Goal: Transaction & Acquisition: Purchase product/service

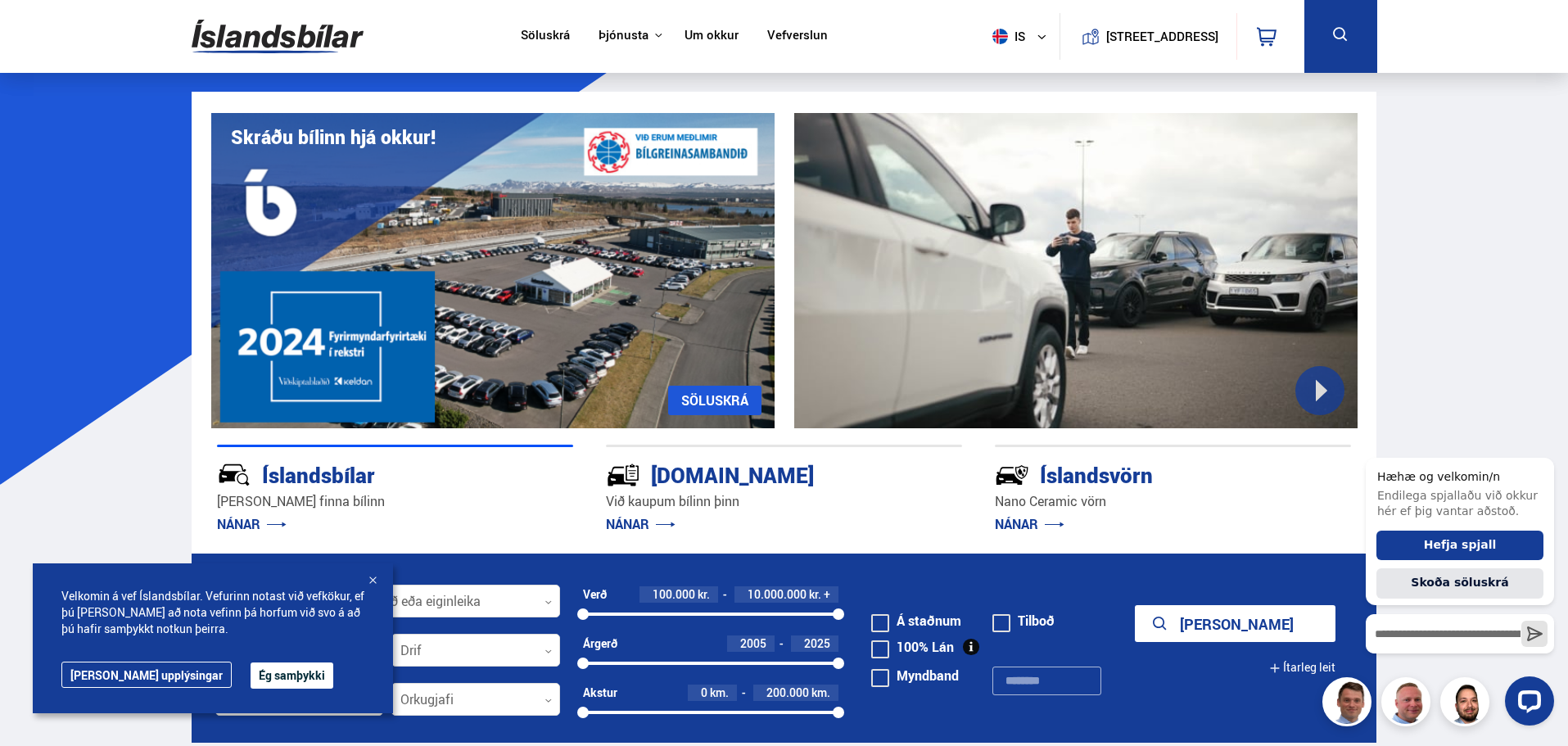
click at [370, 573] on div at bounding box center [372, 581] width 16 height 16
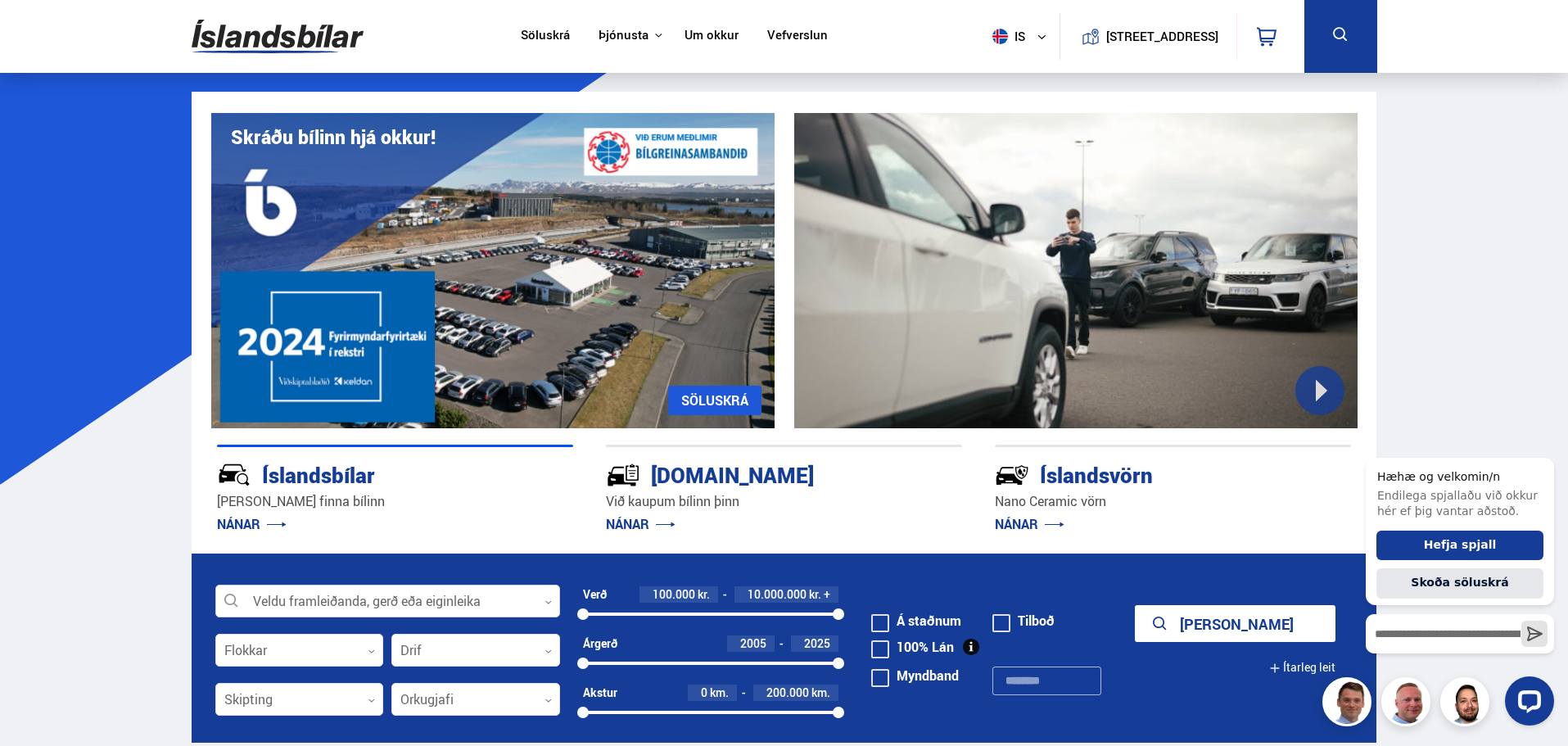
click at [325, 599] on div at bounding box center [387, 602] width 344 height 33
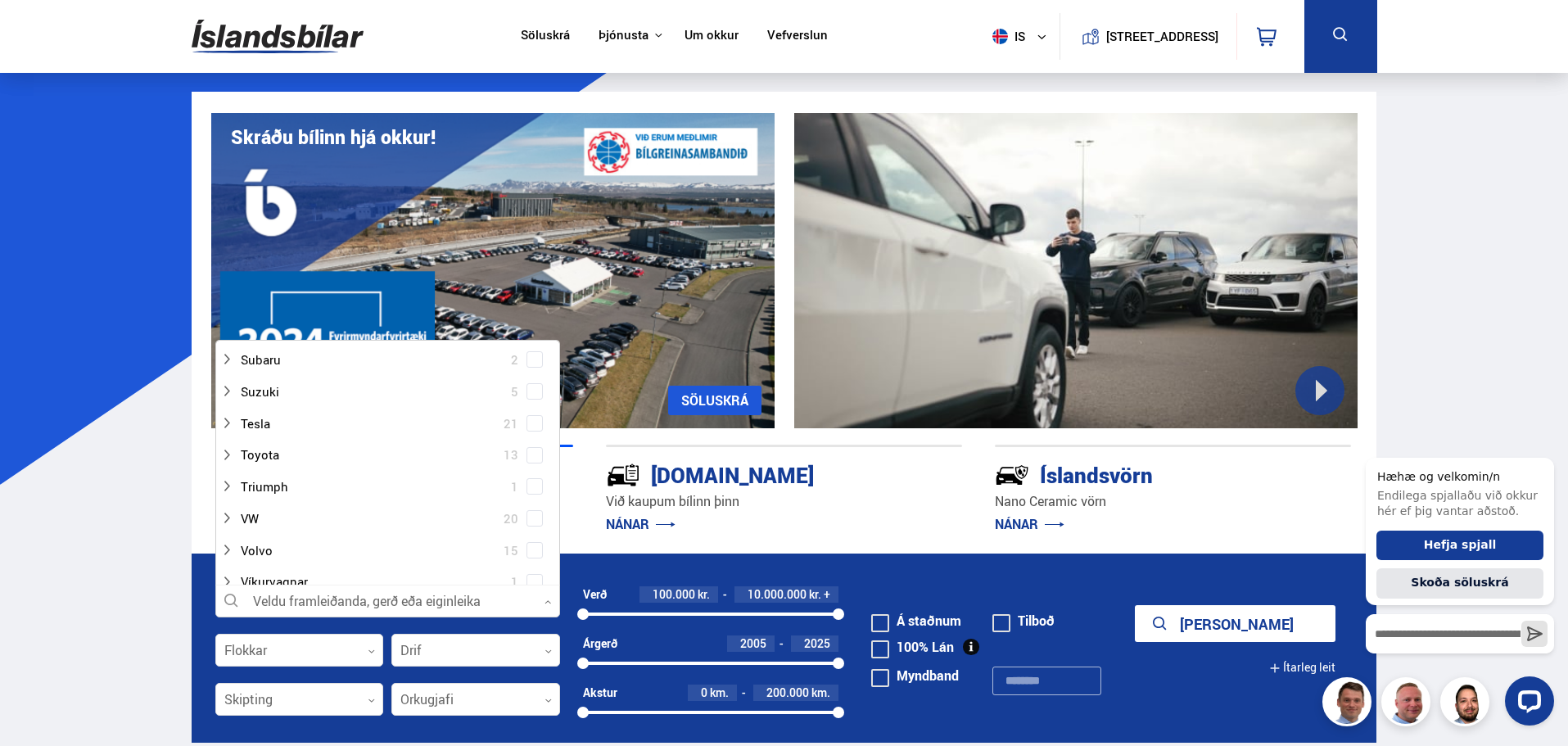
scroll to position [983, 0]
click at [272, 477] on div at bounding box center [372, 481] width 302 height 24
click at [536, 515] on span at bounding box center [534, 513] width 16 height 16
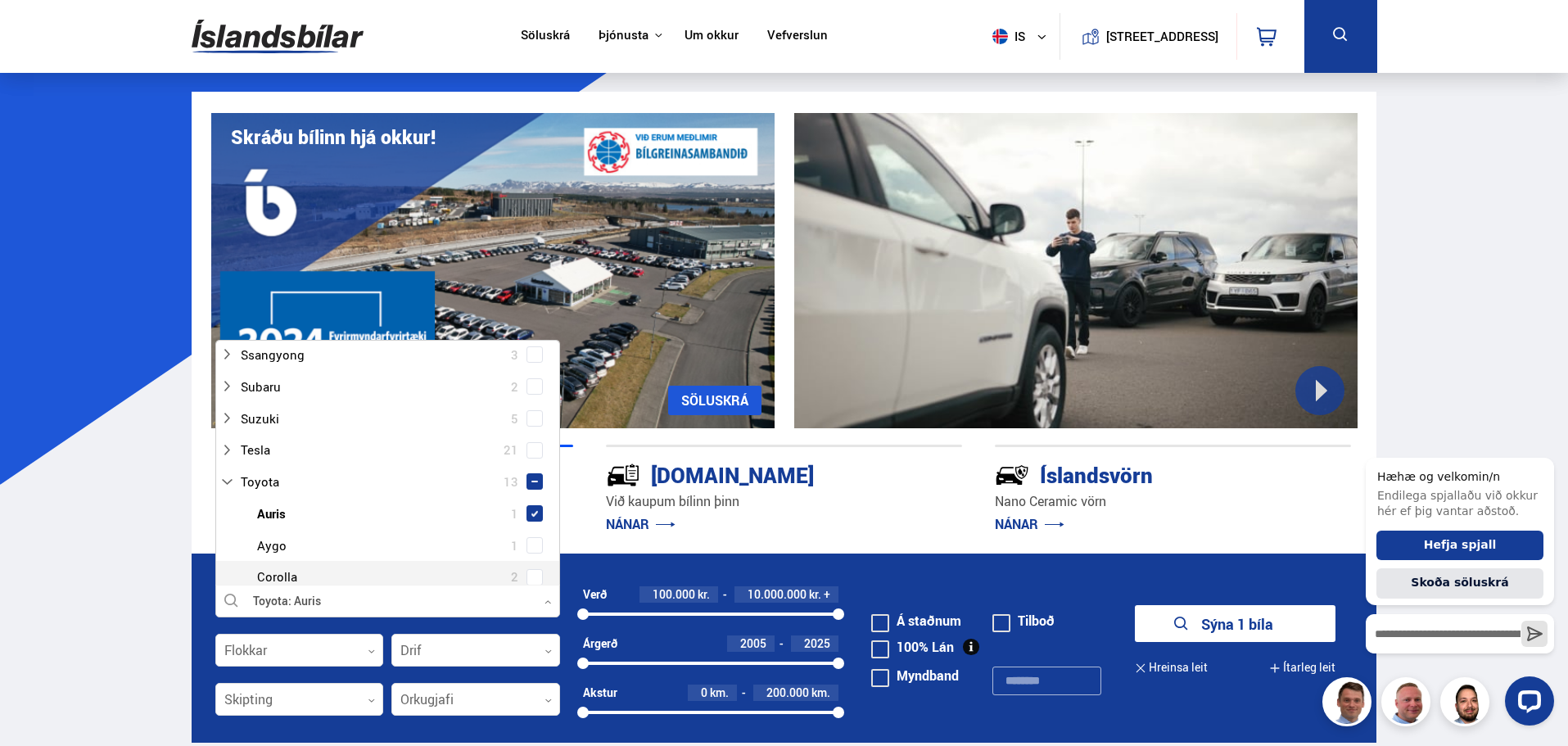
click at [760, 564] on form "Toyota Auris Veldu framleiðanda, gerð eða eiginleika 1 Hreinsa valið Audi 14 BM…" at bounding box center [784, 648] width 1186 height 190
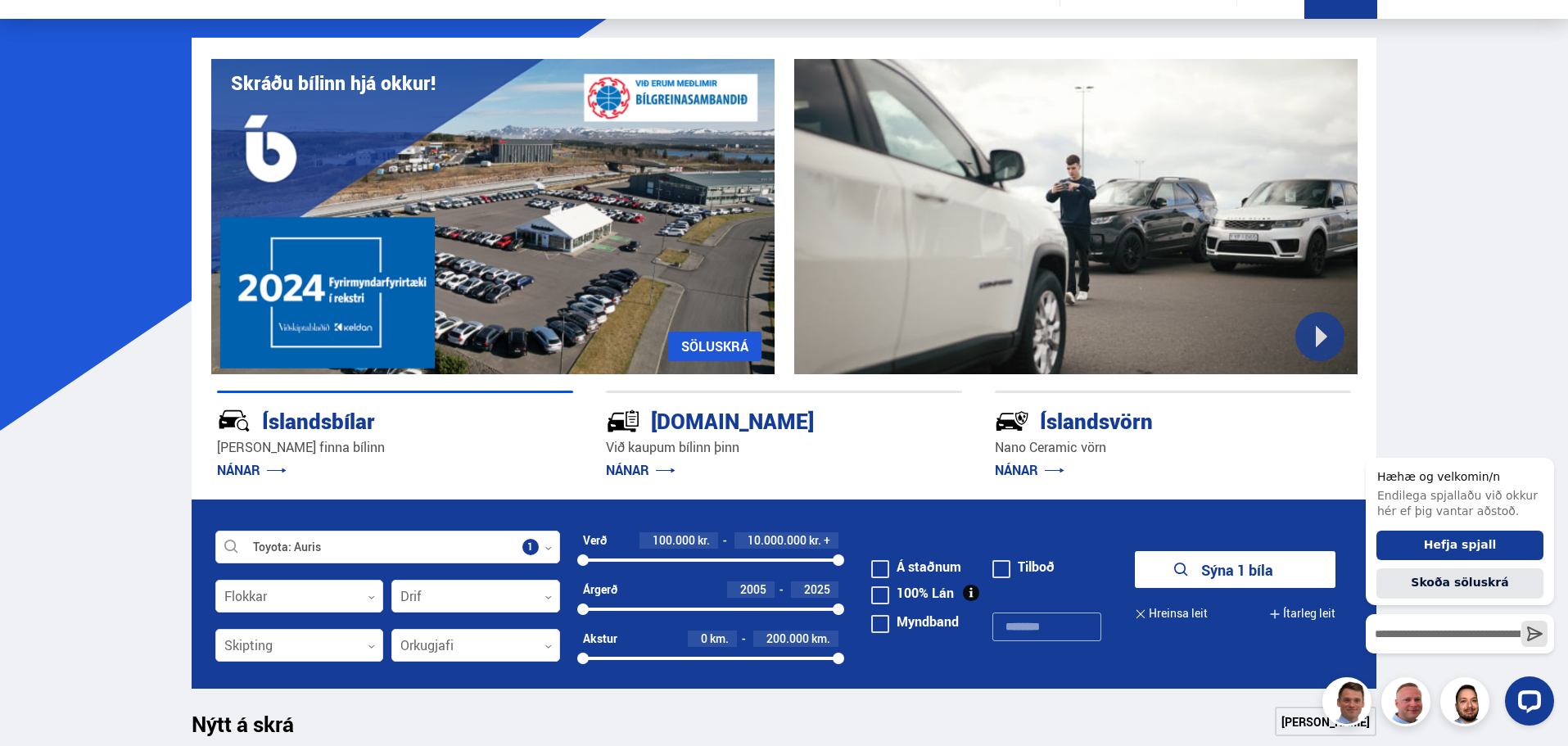
scroll to position [164, 0]
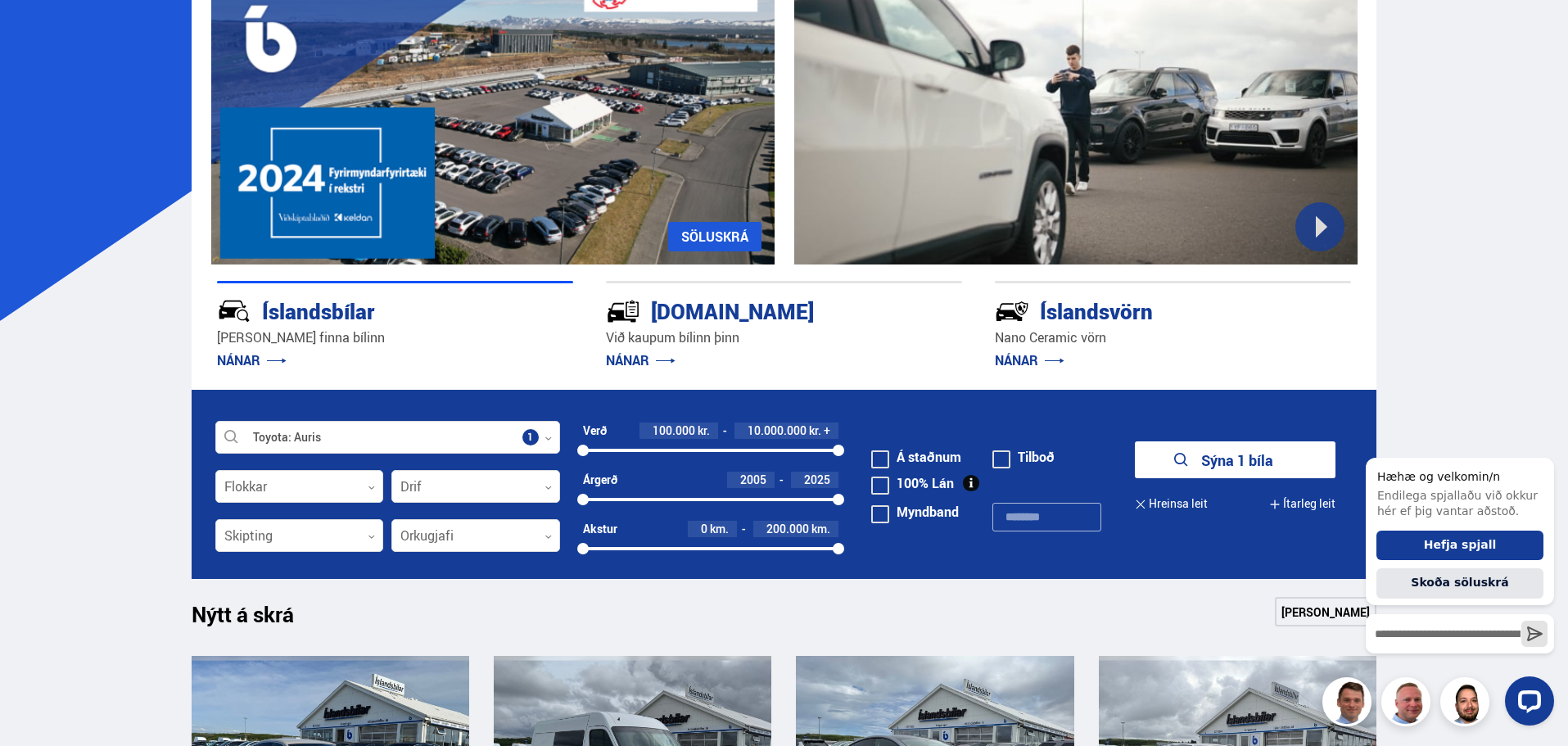
click at [1229, 456] on button "Sýna 1 bíla" at bounding box center [1235, 459] width 201 height 37
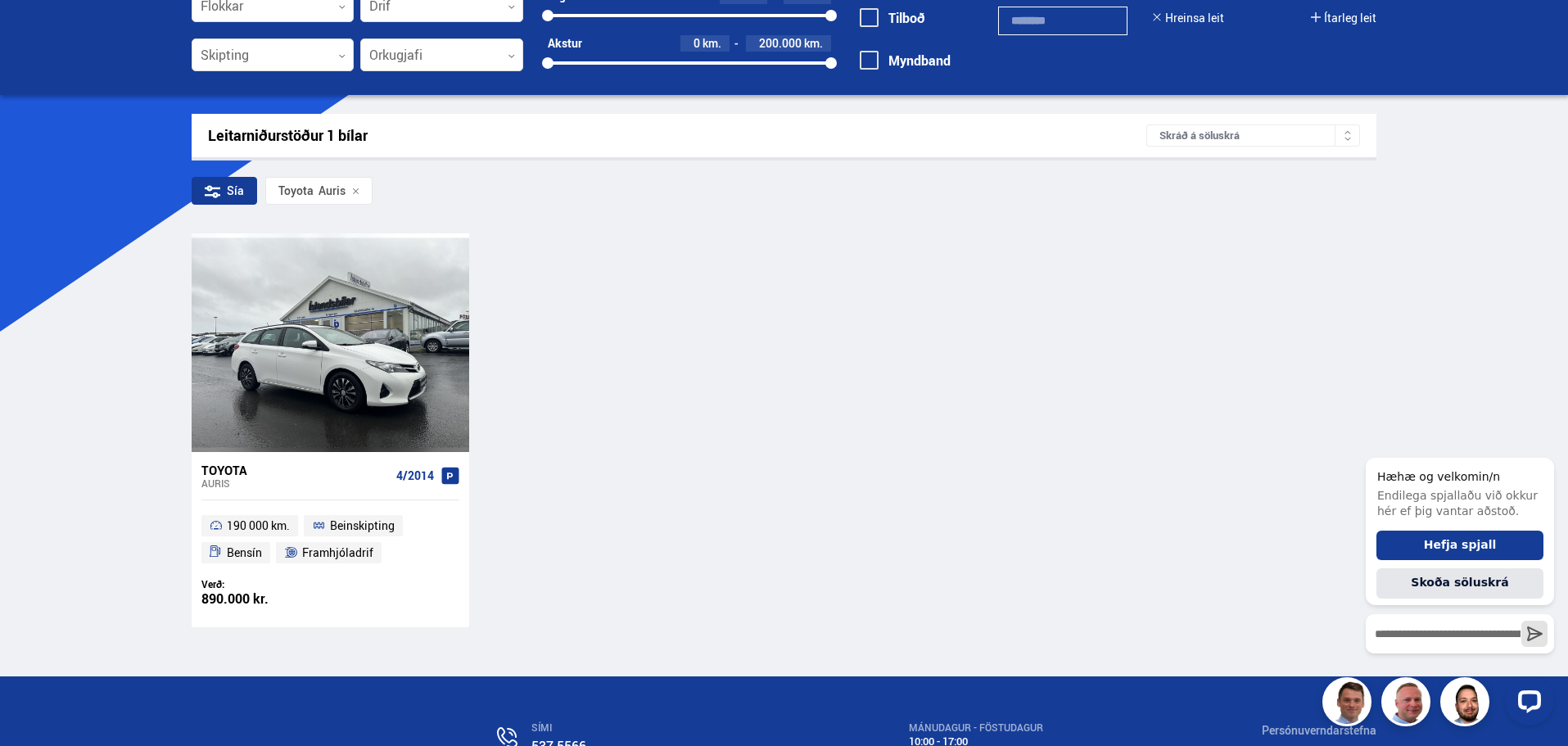
scroll to position [164, 0]
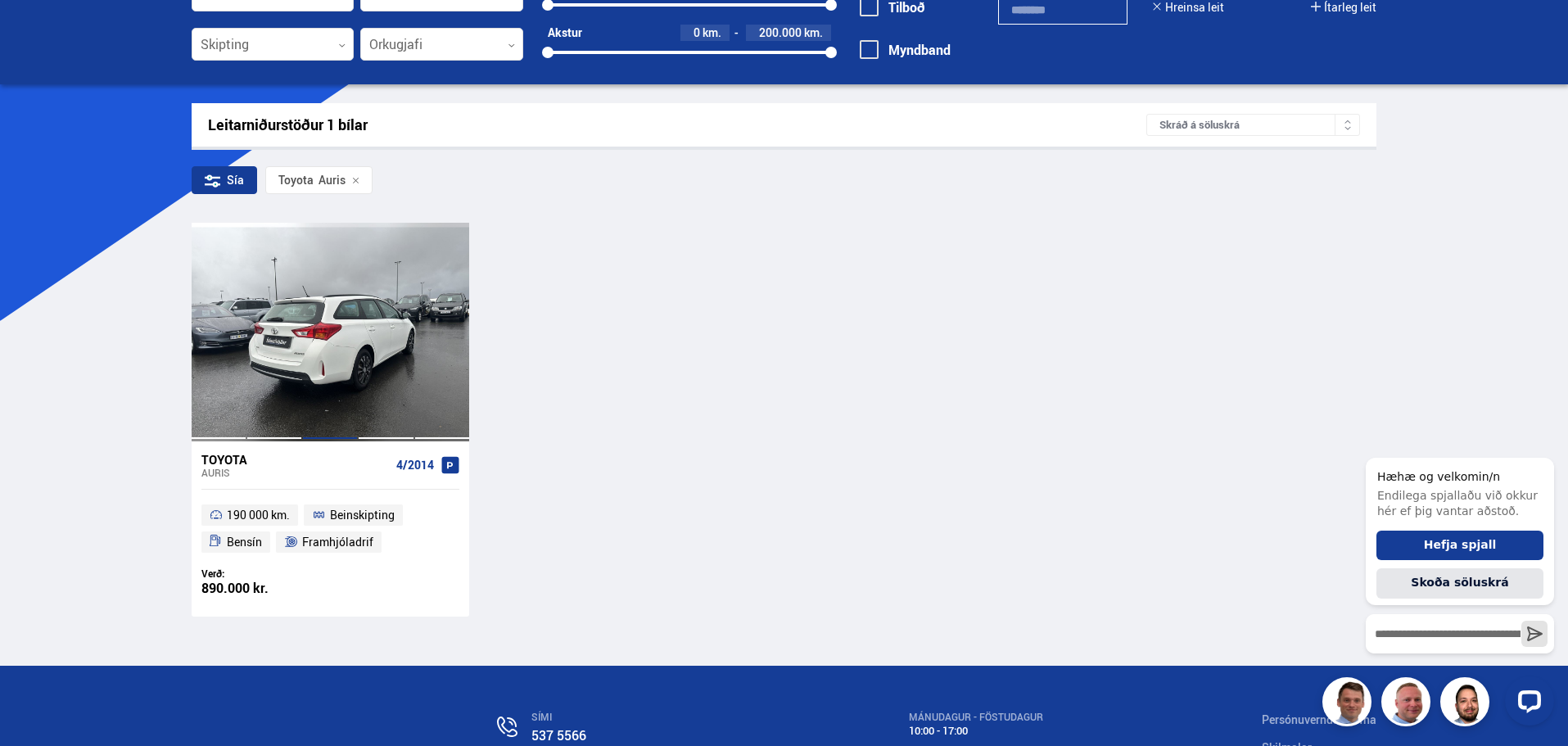
click at [303, 374] on div at bounding box center [329, 331] width 56 height 218
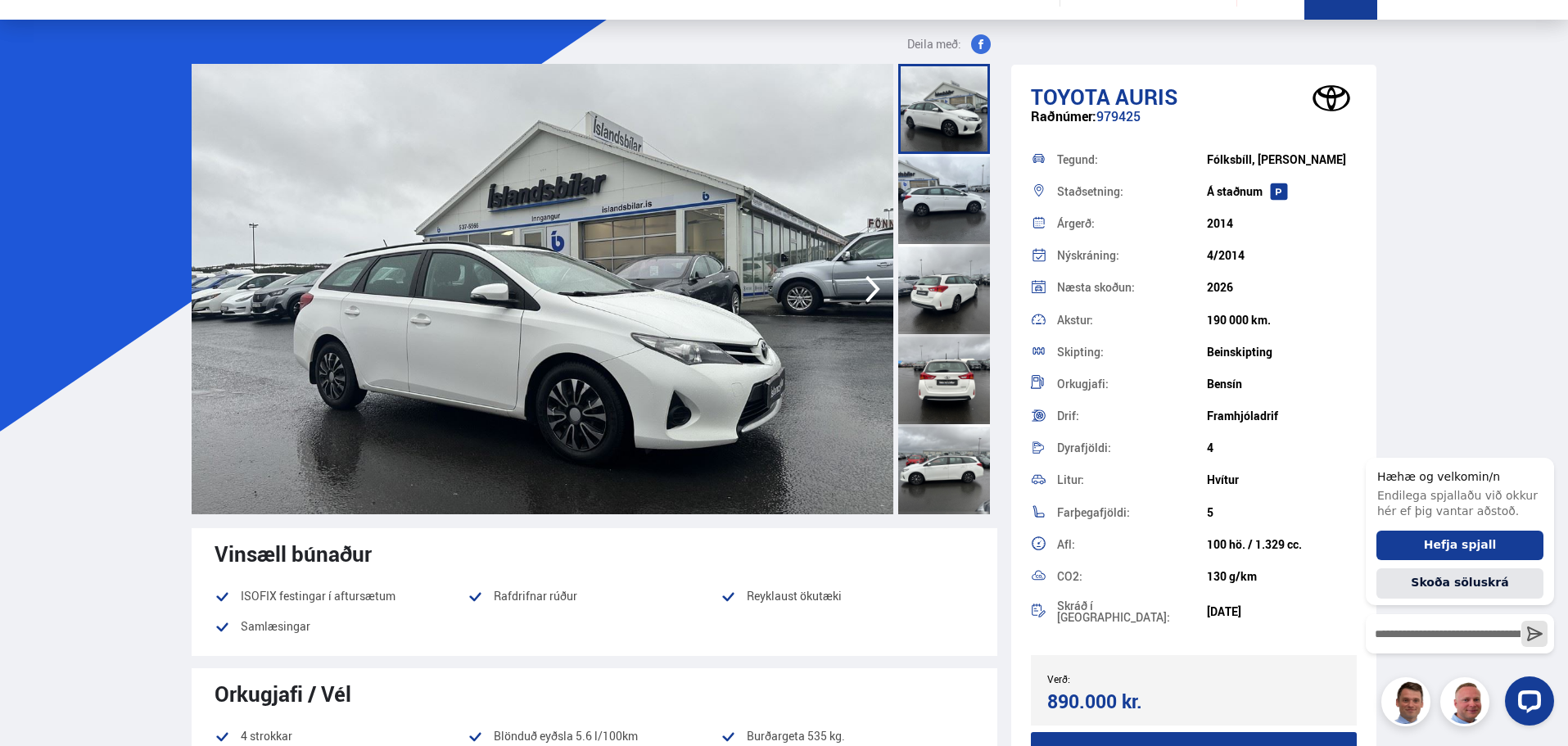
scroll to position [82, 0]
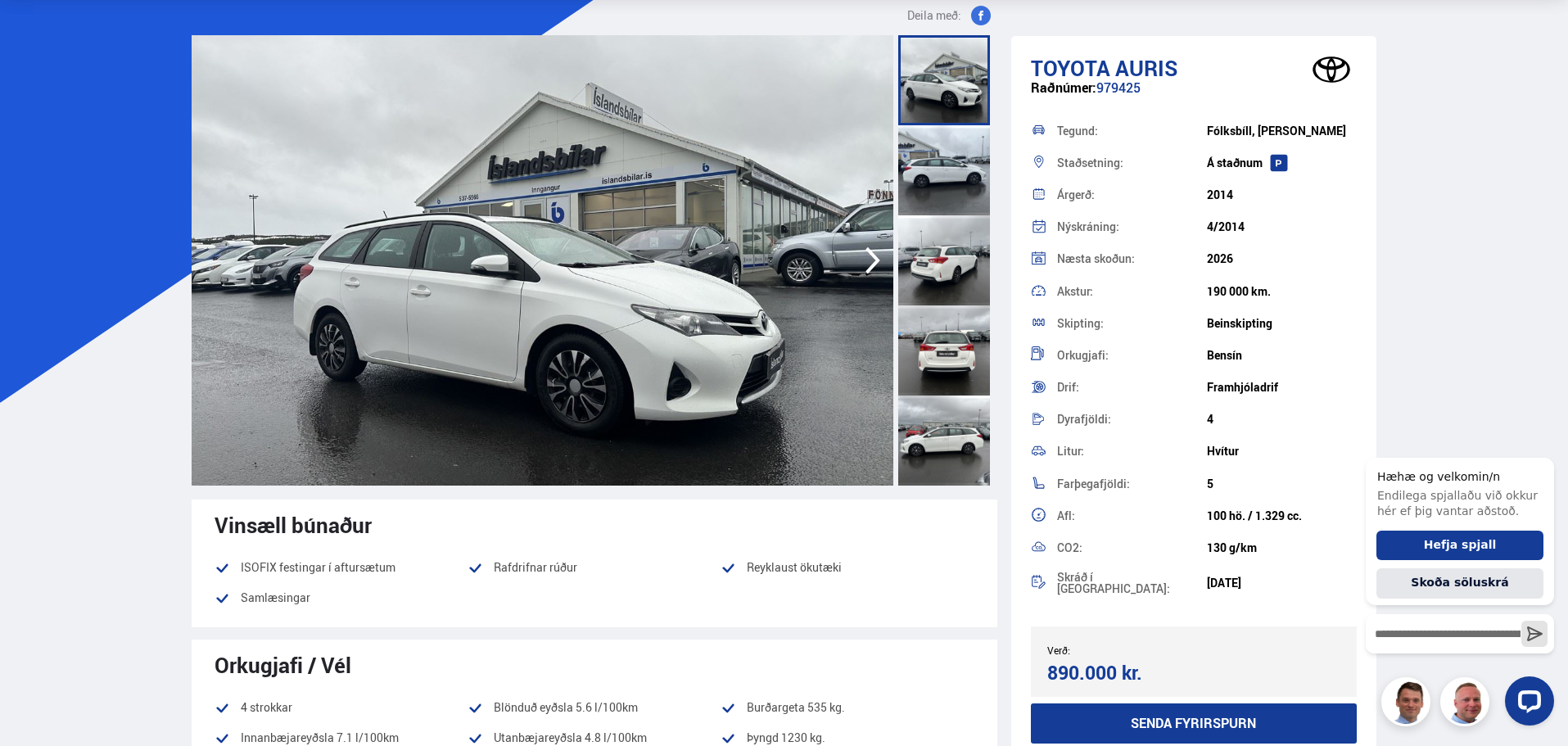
click at [945, 268] on div at bounding box center [943, 259] width 92 height 90
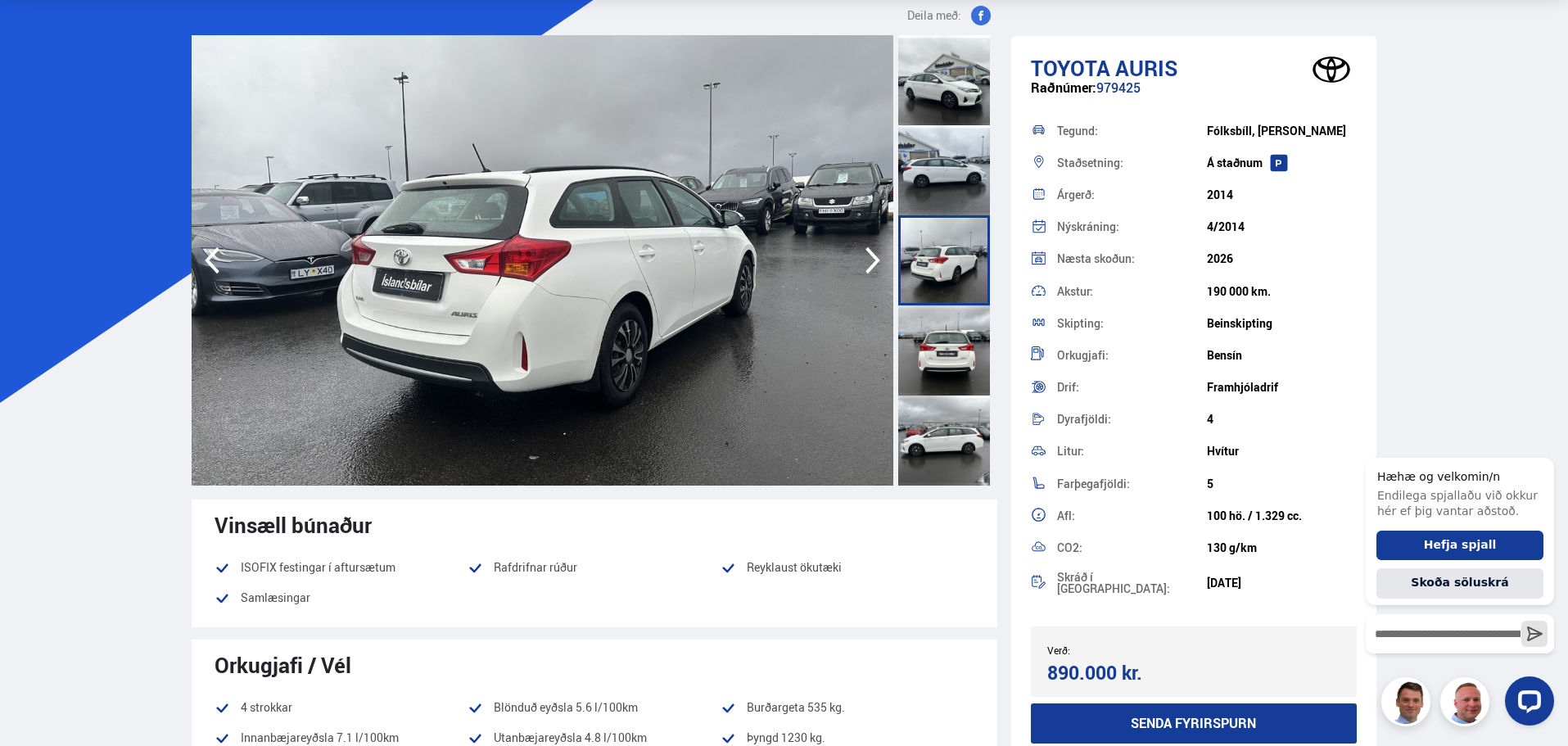
click at [931, 355] on div at bounding box center [943, 350] width 92 height 90
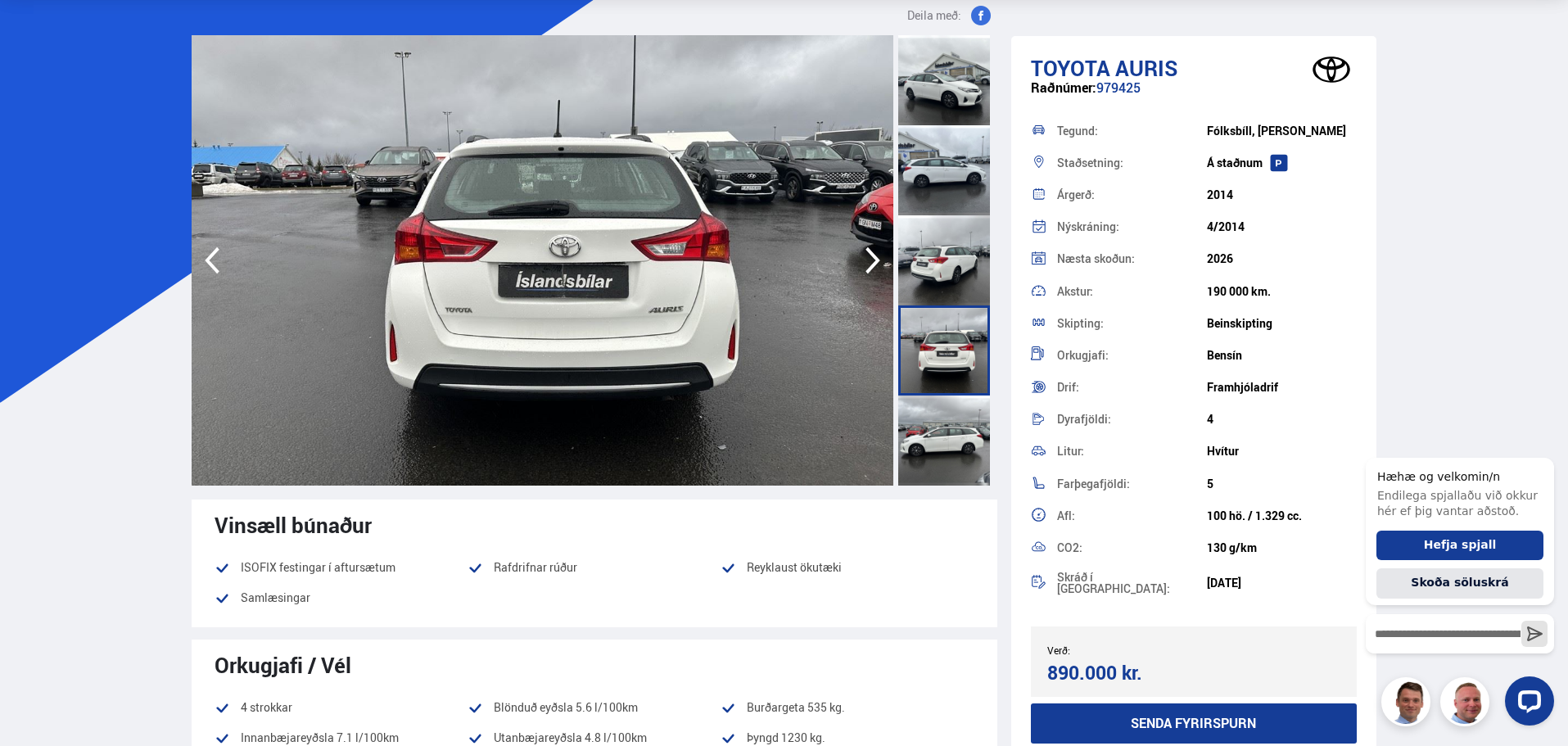
drag, startPoint x: 952, startPoint y: 89, endPoint x: 943, endPoint y: 91, distance: 9.2
click at [948, 89] on div at bounding box center [943, 79] width 92 height 90
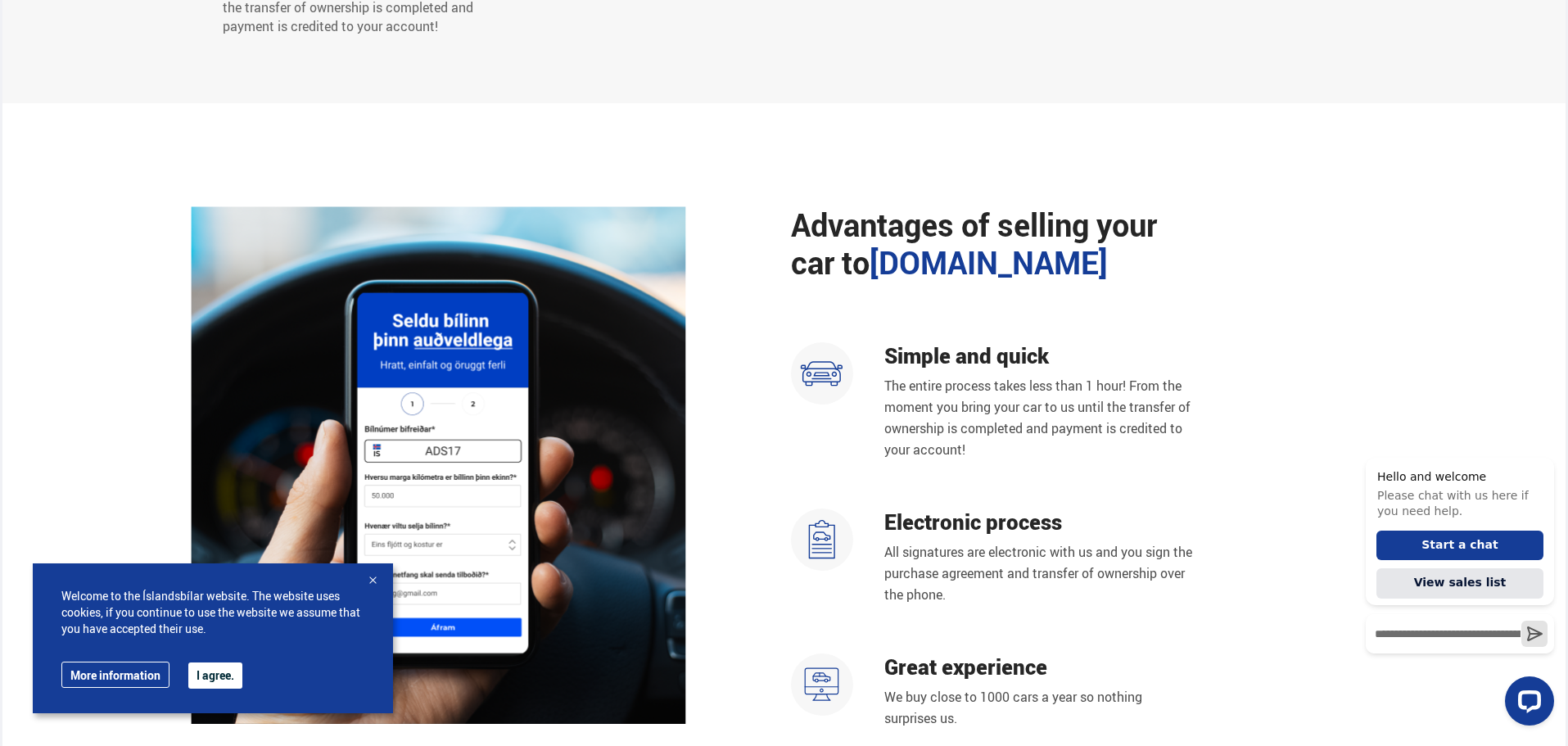
scroll to position [1146, 0]
